Goal: Task Accomplishment & Management: Manage account settings

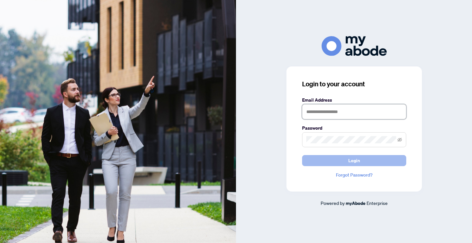
type input "**********"
click at [318, 161] on button "Login" at bounding box center [354, 160] width 104 height 11
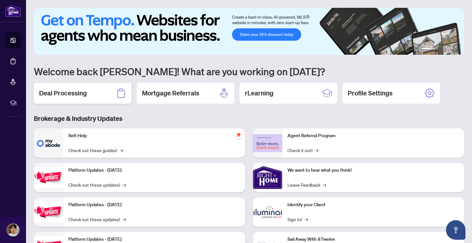
click at [90, 89] on div "Deal Processing" at bounding box center [83, 93] width 98 height 21
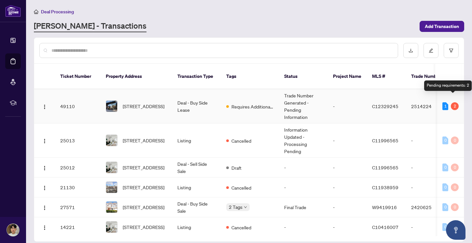
click at [454, 102] on div "2" at bounding box center [455, 106] width 8 height 8
click at [336, 101] on td "-" at bounding box center [347, 106] width 39 height 34
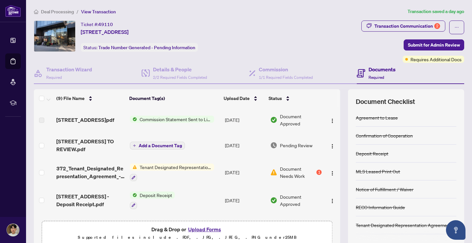
click at [209, 180] on div at bounding box center [172, 177] width 84 height 8
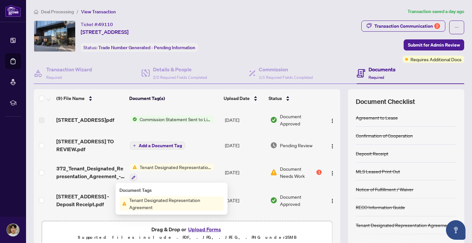
click at [176, 209] on span "Tenant Designated Representation Agreement" at bounding box center [175, 203] width 97 height 14
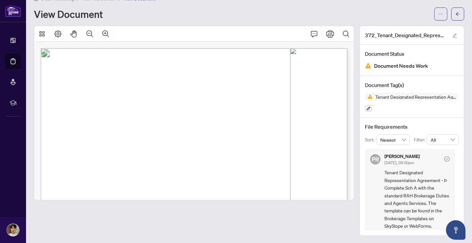
scroll to position [4, 0]
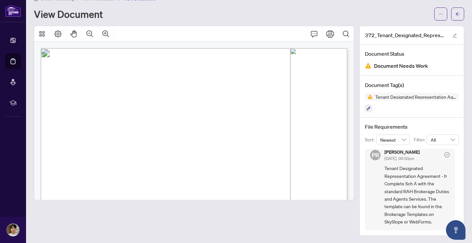
click at [444, 174] on span "Tenant Designated Representation Agreement - Þ Complete Sch A with the standard…" at bounding box center [416, 194] width 65 height 61
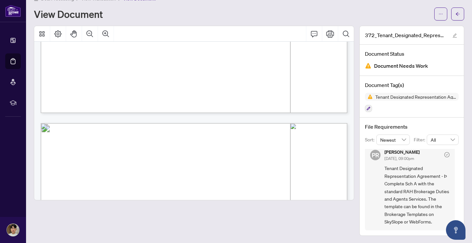
scroll to position [1134, 0]
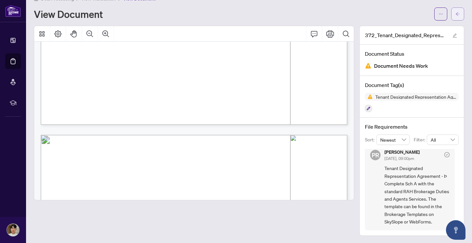
click at [459, 12] on icon "arrow-left" at bounding box center [457, 14] width 5 height 5
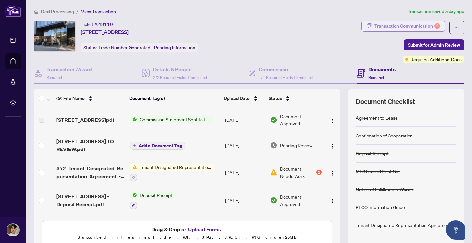
click at [415, 21] on div "Transaction Communication 2" at bounding box center [407, 26] width 66 height 10
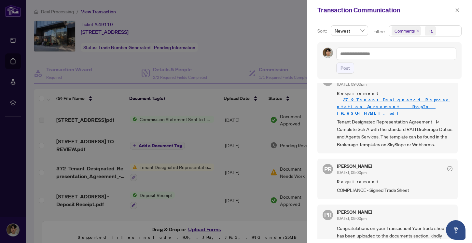
scroll to position [17, 0]
click at [362, 105] on link "372_Tenant_Designated_Representation_Agreement_-_PropTx-[PERSON_NAME].pdf" at bounding box center [393, 105] width 113 height 19
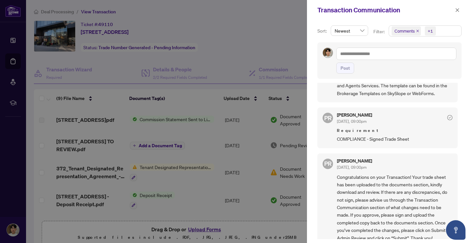
scroll to position [1, 0]
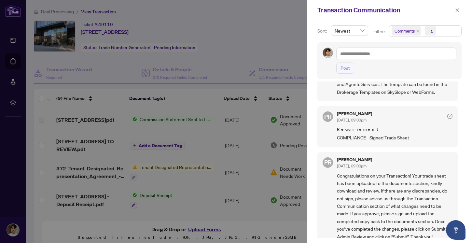
click at [362, 134] on span "COMPLIANCE - Signed Trade Sheet" at bounding box center [395, 137] width 116 height 7
click at [358, 178] on span "Congratulations on your Transaction! Your trade sheet has been uploaded to the …" at bounding box center [395, 206] width 116 height 68
click at [261, 54] on div at bounding box center [236, 121] width 472 height 243
click at [456, 9] on icon "close" at bounding box center [457, 10] width 5 height 5
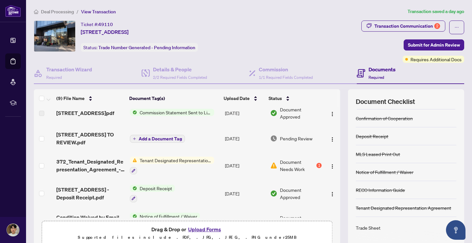
scroll to position [0, 0]
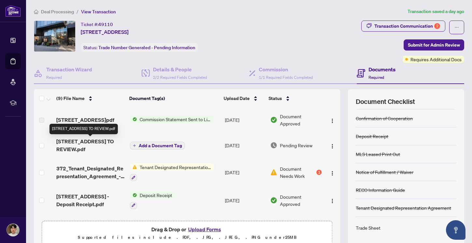
click at [96, 147] on span "[STREET_ADDRESS] TO REVIEW.pdf" at bounding box center [90, 145] width 68 height 16
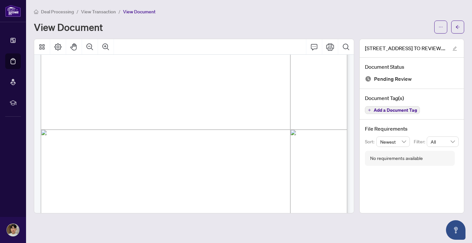
scroll to position [174, 0]
click at [61, 45] on icon "Page Layout" at bounding box center [58, 47] width 8 height 8
click at [40, 45] on icon "Thumbnails" at bounding box center [42, 47] width 8 height 8
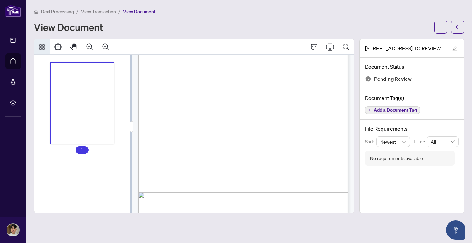
click at [40, 45] on icon "Thumbnails" at bounding box center [42, 47] width 8 height 8
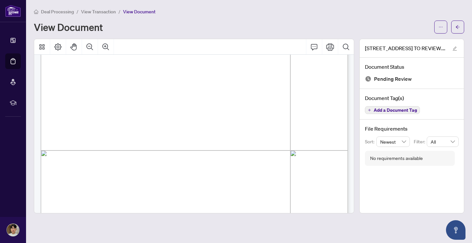
scroll to position [178, 0]
click at [330, 51] on button "Print" at bounding box center [330, 47] width 16 height 16
click at [458, 25] on icon "arrow-left" at bounding box center [457, 27] width 5 height 5
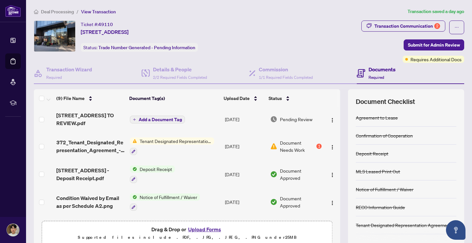
scroll to position [26, 0]
click at [330, 147] on img "button" at bounding box center [332, 146] width 5 height 5
click at [303, 29] on div "Ticket #: 49110 [STREET_ADDRESS] Status: Trade Number Generated - Pending Infor…" at bounding box center [196, 36] width 325 height 31
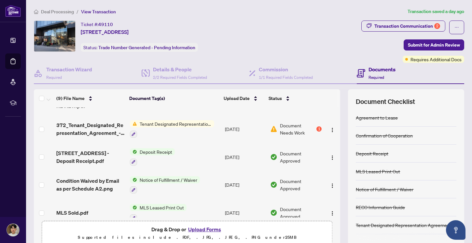
scroll to position [0, 0]
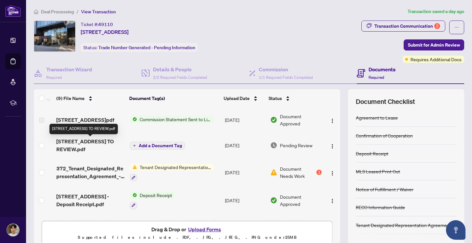
click at [99, 144] on span "[STREET_ADDRESS] TO REVIEW.pdf" at bounding box center [90, 145] width 68 height 16
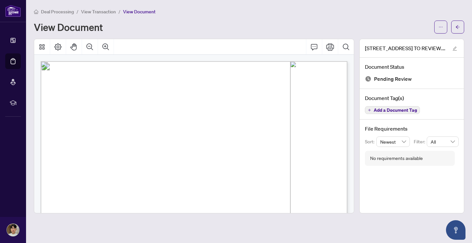
click at [387, 75] on span "Pending Review" at bounding box center [393, 79] width 38 height 9
click at [455, 46] on icon "edit" at bounding box center [454, 48] width 5 height 5
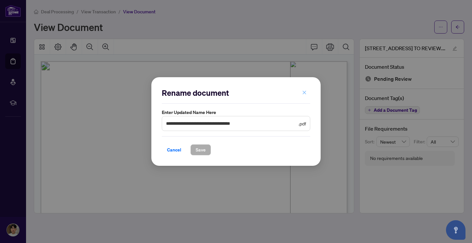
click at [304, 93] on icon "close" at bounding box center [305, 92] width 4 height 4
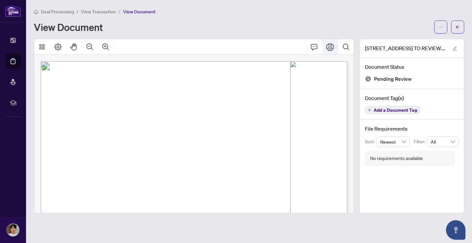
click at [330, 48] on icon "Print" at bounding box center [330, 46] width 8 height 7
click at [329, 45] on icon "Print" at bounding box center [330, 47] width 8 height 8
click at [58, 48] on icon "Page Layout" at bounding box center [58, 47] width 8 height 8
click at [332, 49] on icon "Print" at bounding box center [330, 46] width 8 height 7
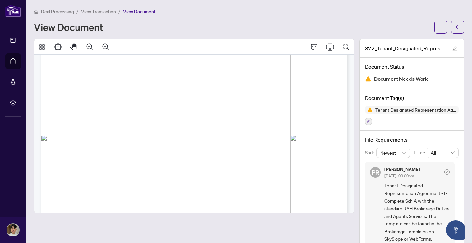
scroll to position [1472, 0]
